Goal: Find specific page/section: Find specific page/section

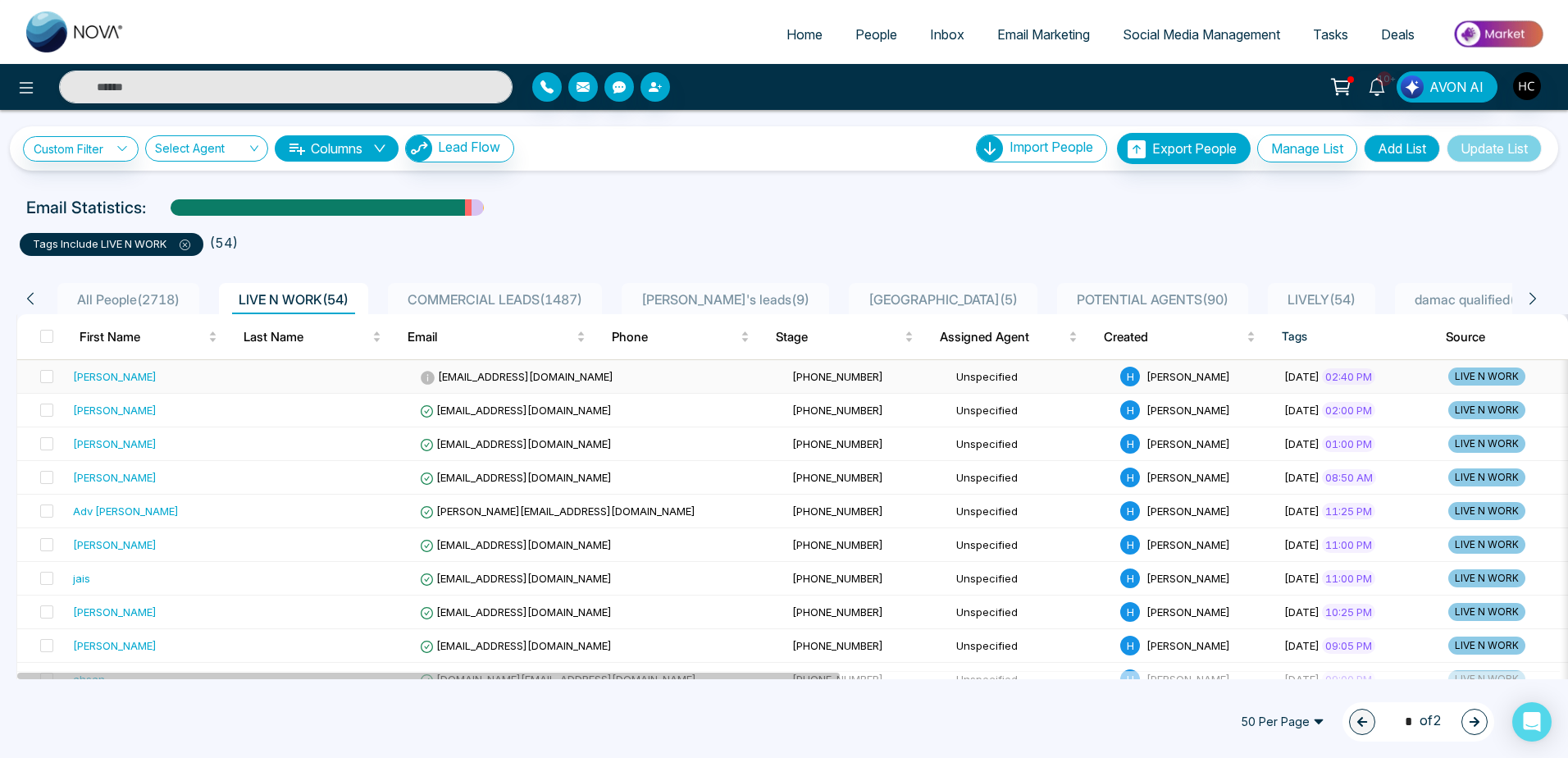
click at [259, 386] on td at bounding box center [331, 377] width 164 height 34
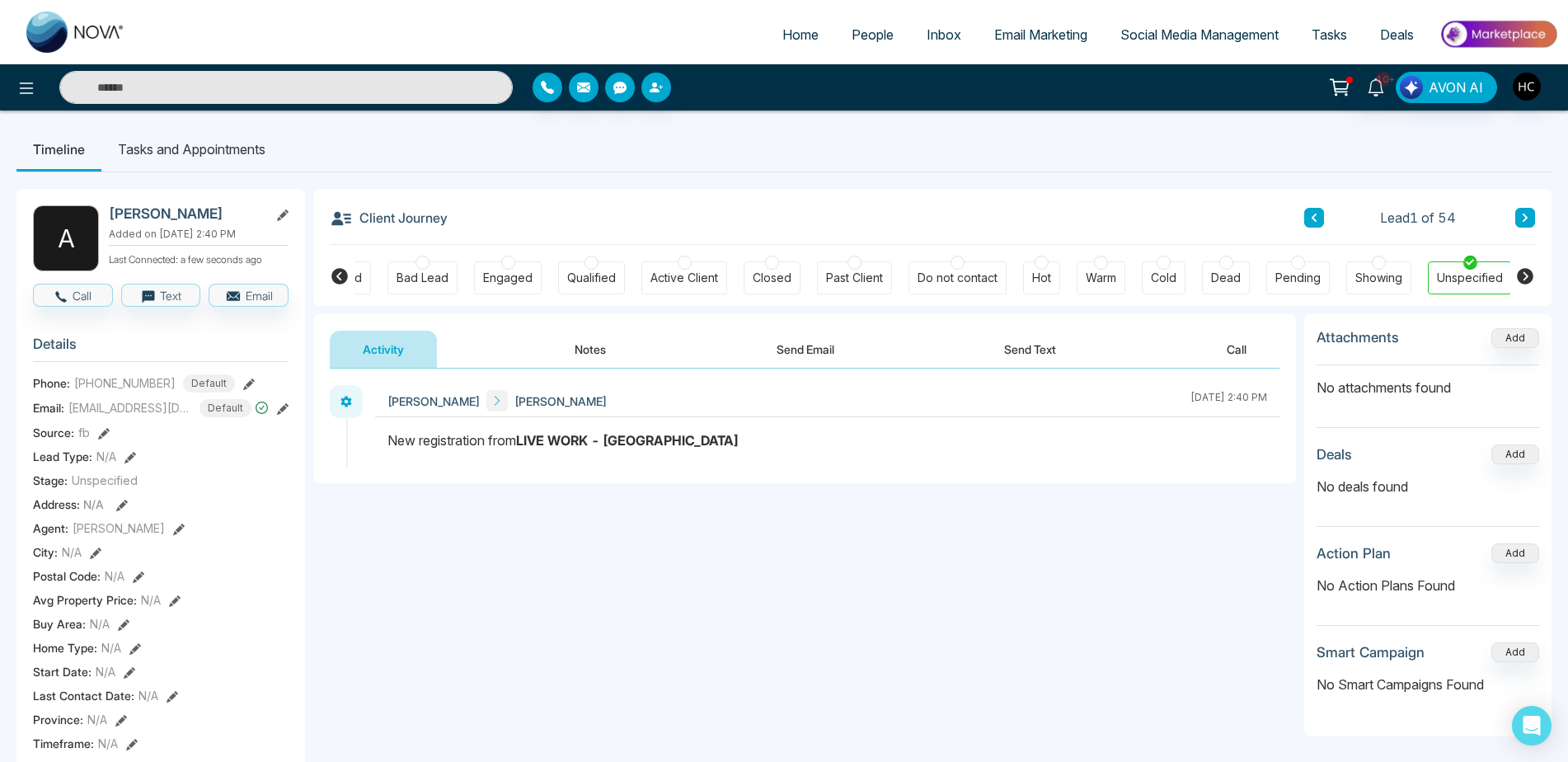
click at [766, 28] on link "Home" at bounding box center [800, 35] width 69 height 32
select select "*"
